Goal: Task Accomplishment & Management: Use online tool/utility

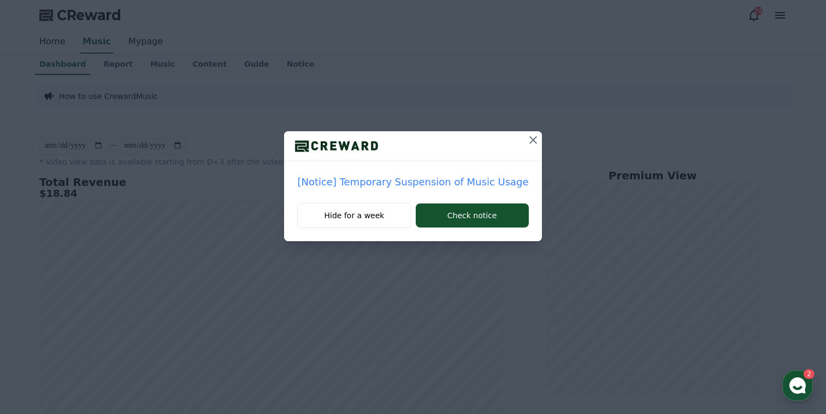
click at [529, 140] on icon at bounding box center [533, 140] width 8 height 8
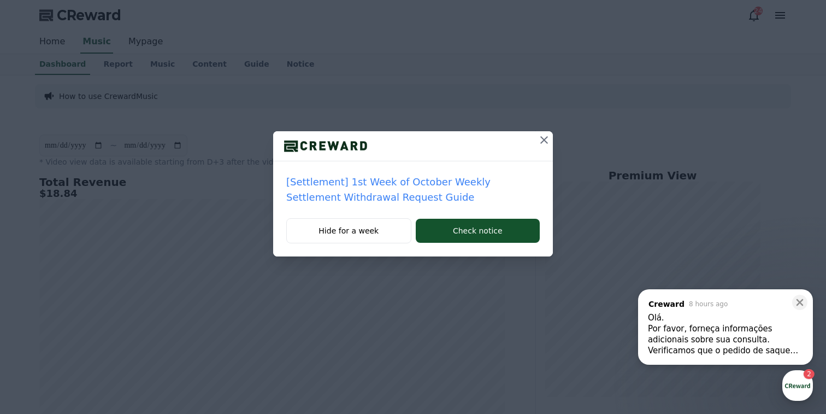
click at [521, 140] on div at bounding box center [413, 146] width 280 height 30
click at [528, 140] on div at bounding box center [413, 146] width 280 height 30
click at [540, 140] on icon at bounding box center [544, 139] width 13 height 13
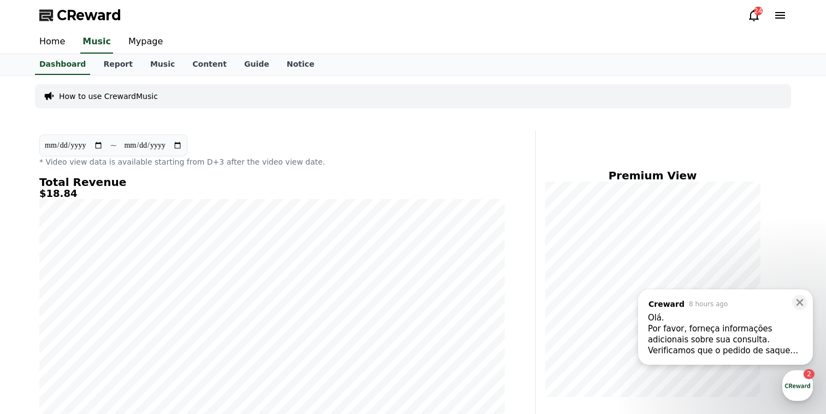
click at [712, 322] on div "Olá." at bounding box center [725, 317] width 155 height 11
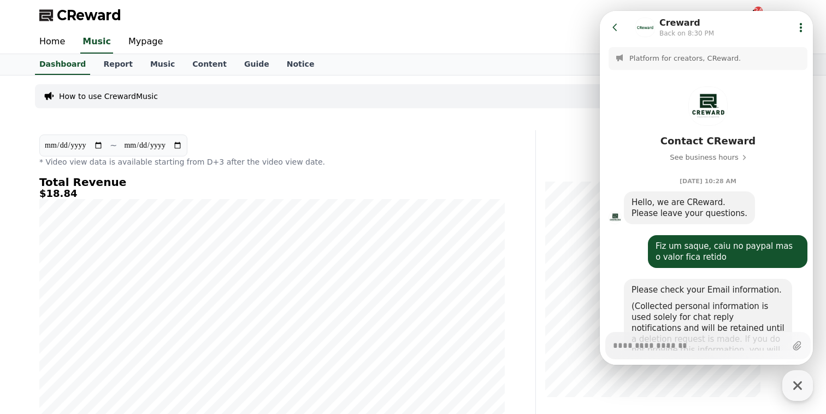
scroll to position [382, 0]
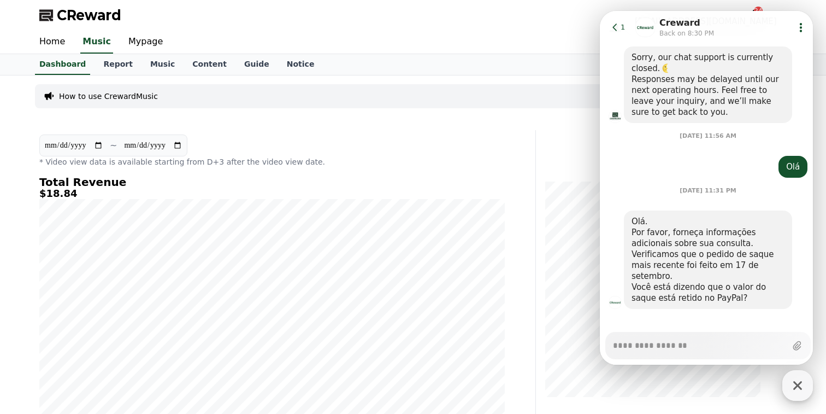
click at [797, 388] on icon "button" at bounding box center [798, 385] width 20 height 20
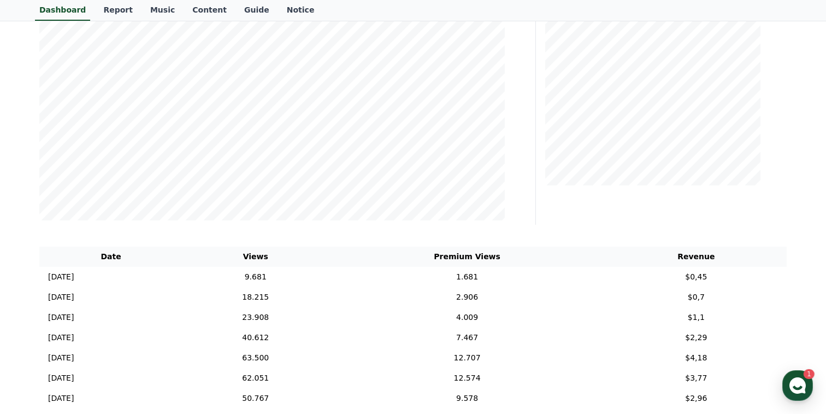
scroll to position [0, 0]
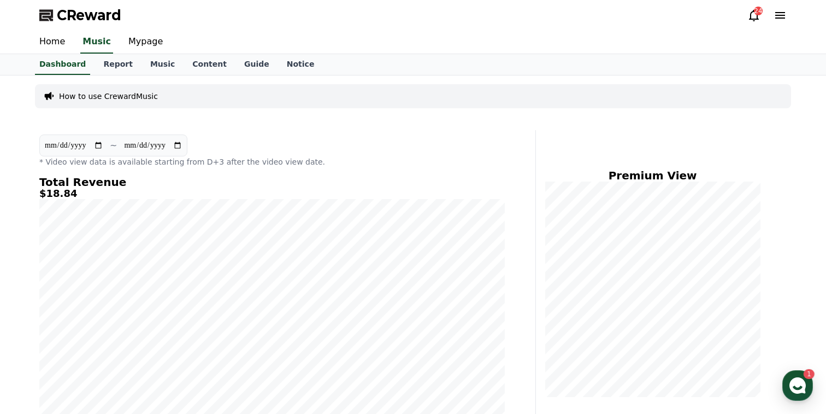
type textarea "*"
